Goal: Task Accomplishment & Management: Use online tool/utility

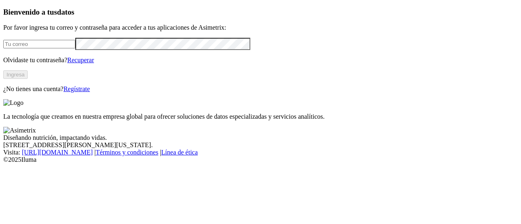
type input "[PERSON_NAME][EMAIL_ADDRESS][PERSON_NAME][DOMAIN_NAME]"
click at [28, 79] on button "Ingresa" at bounding box center [15, 74] width 24 height 9
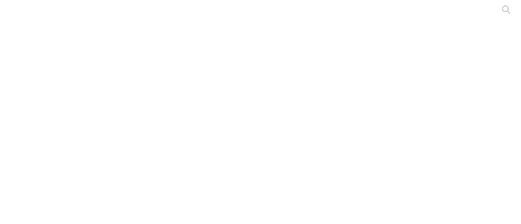
click at [122, 123] on div at bounding box center [263, 112] width 521 height 224
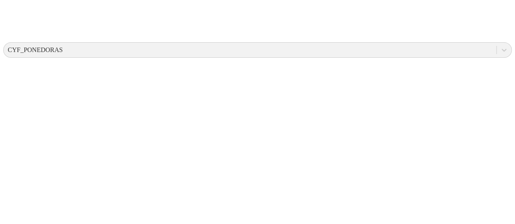
scroll to position [325, 0]
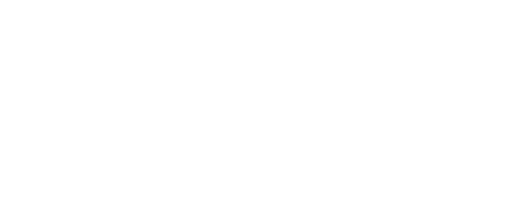
scroll to position [0, 0]
